Goal: Navigation & Orientation: Find specific page/section

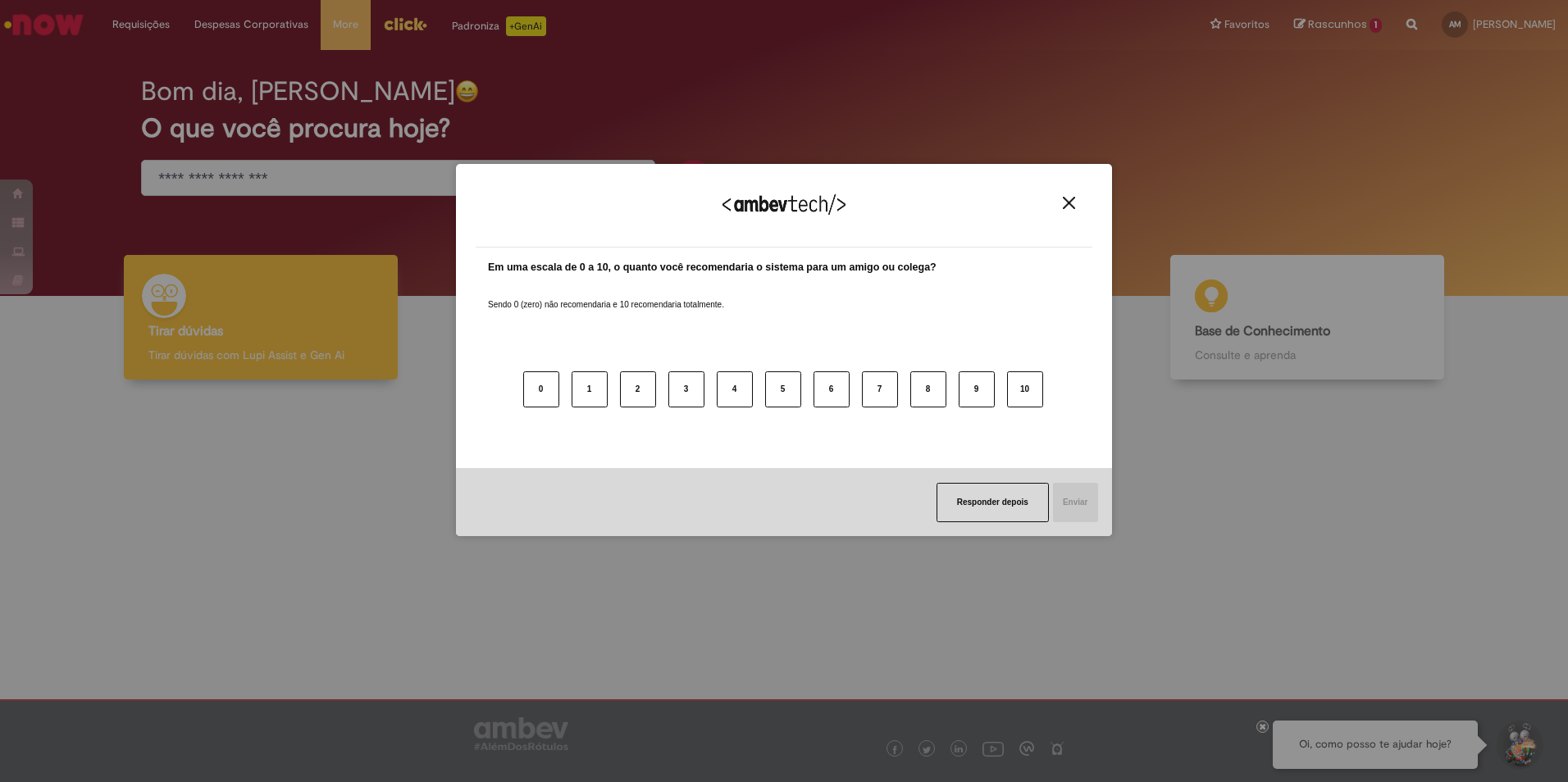
click at [1062, 209] on button "Close" at bounding box center [1069, 203] width 22 height 14
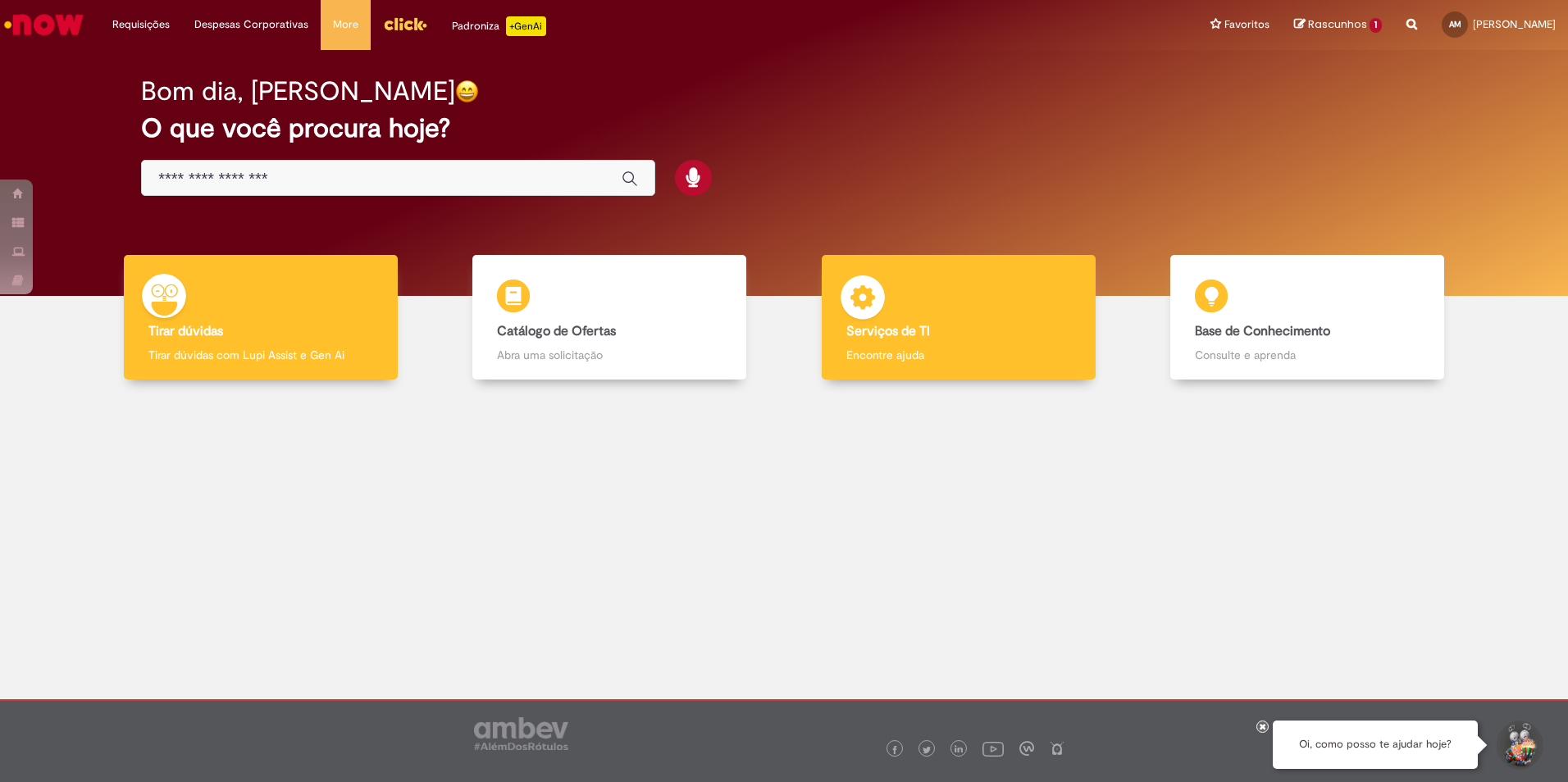
click at [933, 328] on h4 "Serviços de TI" at bounding box center [959, 332] width 225 height 14
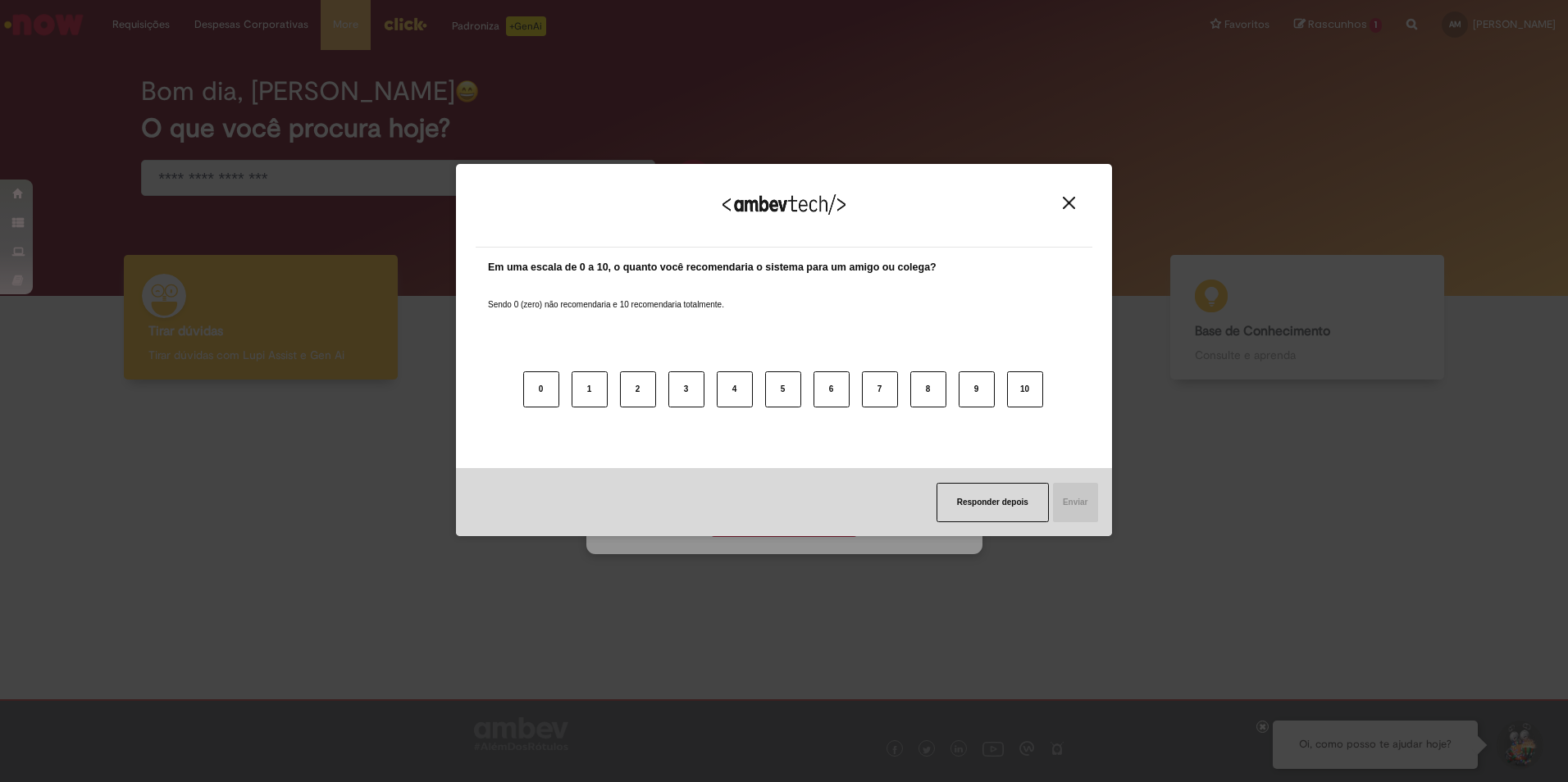
click at [1075, 198] on button "Close" at bounding box center [1069, 203] width 22 height 14
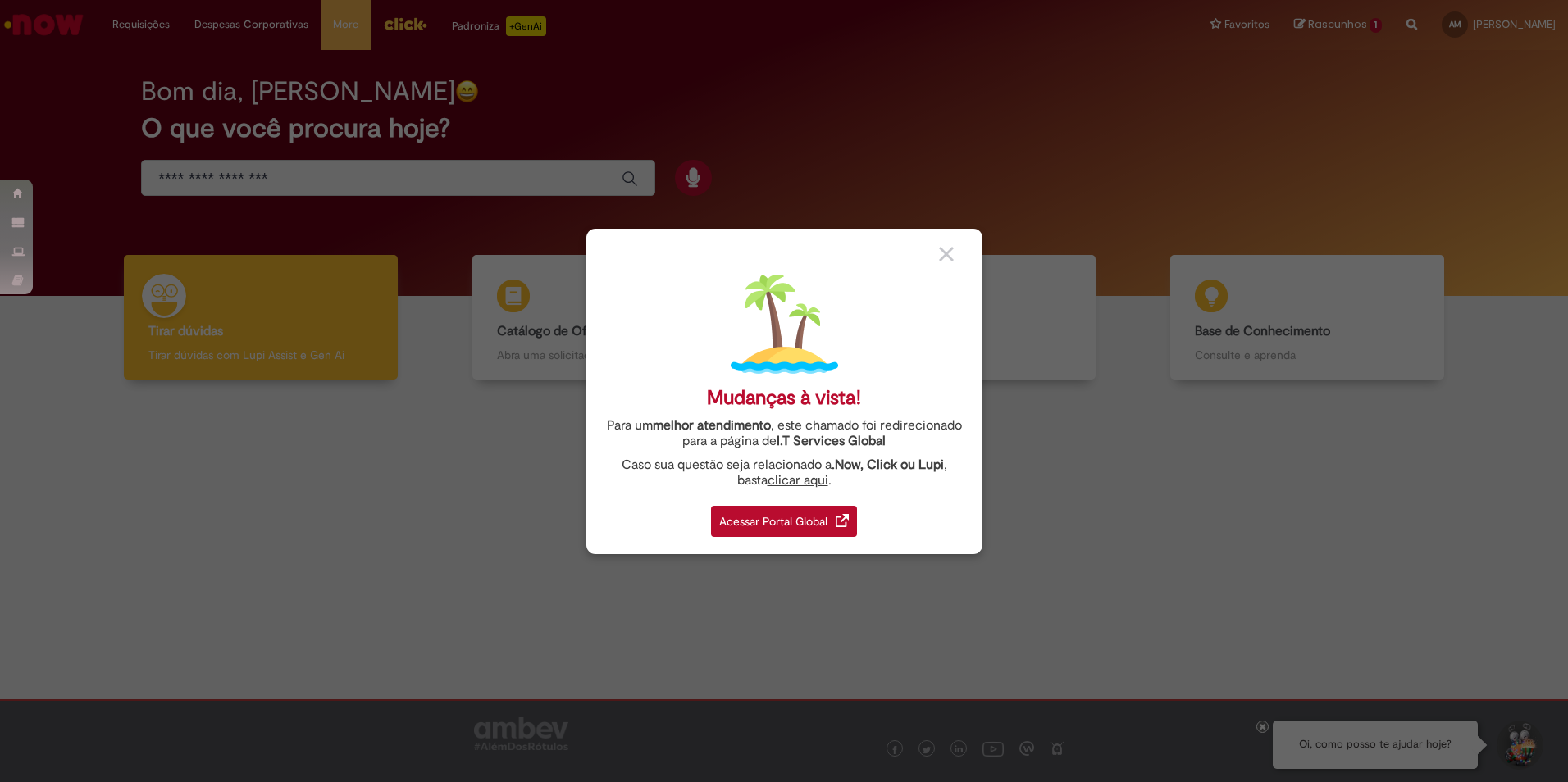
click at [766, 522] on div "Acessar Portal Global" at bounding box center [784, 522] width 146 height 31
